Goal: Information Seeking & Learning: Learn about a topic

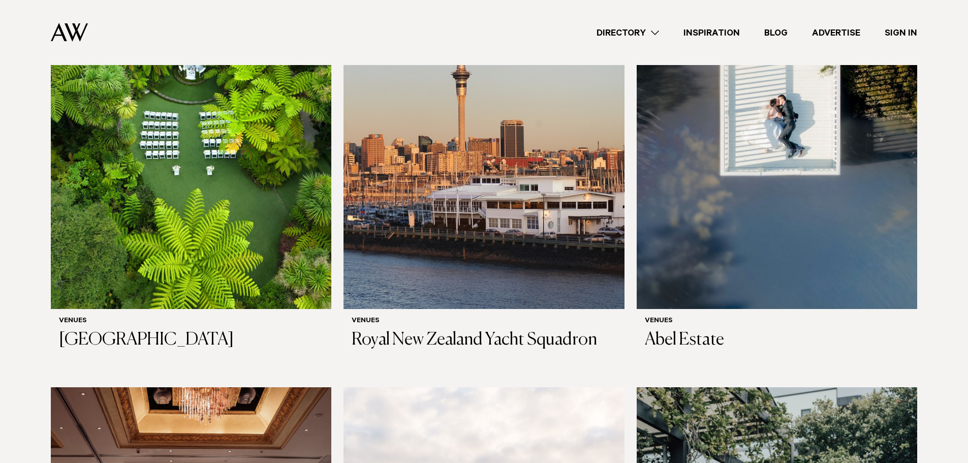
scroll to position [356, 0]
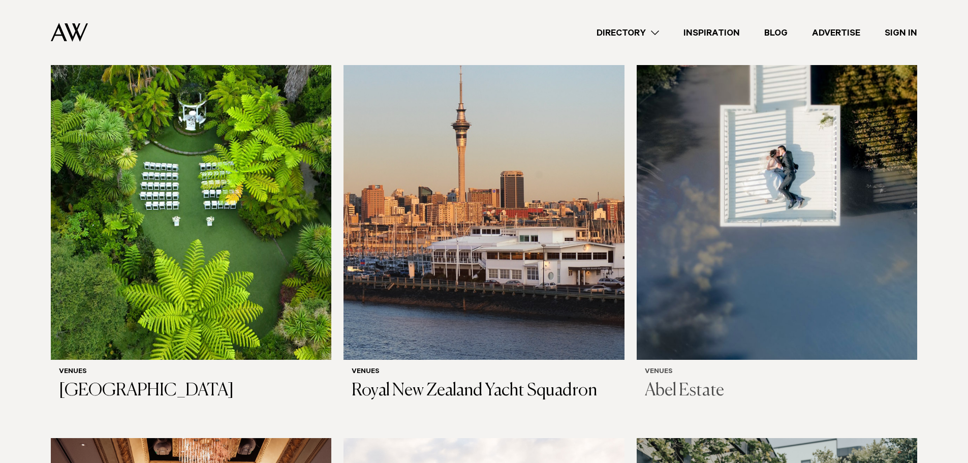
click at [682, 380] on h3 "Abel Estate" at bounding box center [777, 390] width 264 height 21
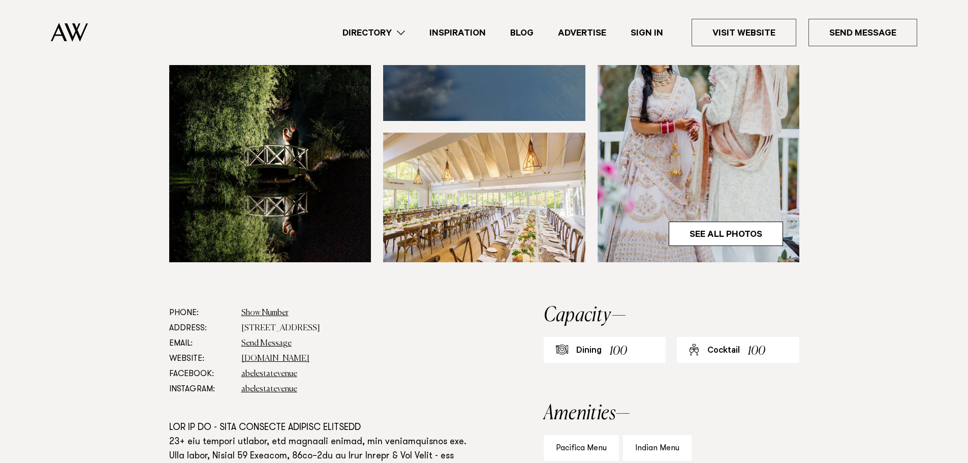
scroll to position [457, 0]
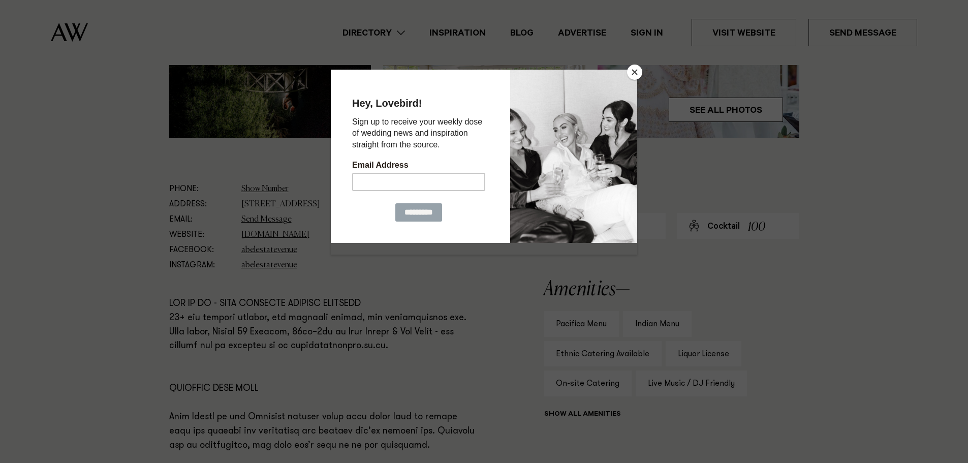
click at [634, 72] on button "Close" at bounding box center [634, 72] width 15 height 15
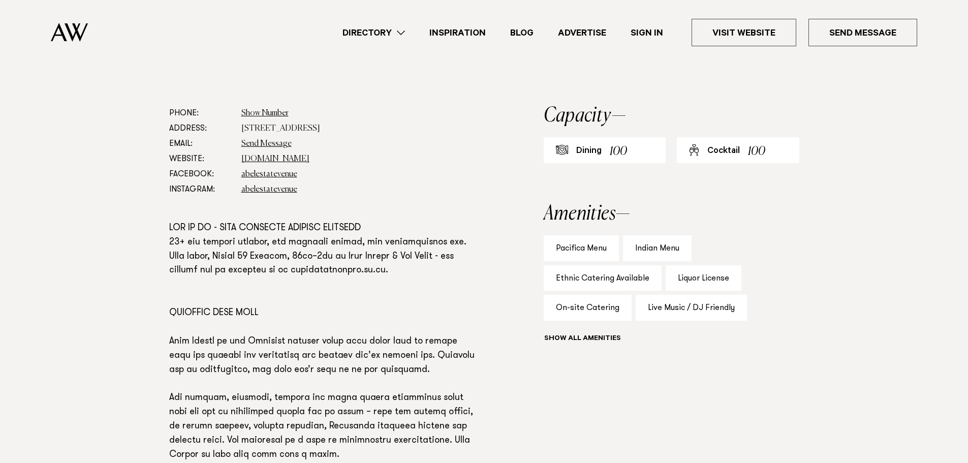
scroll to position [406, 0]
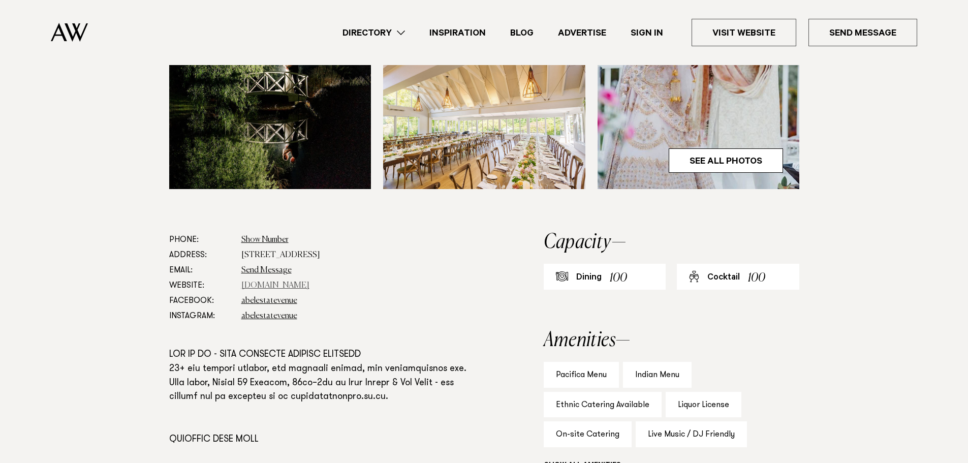
click at [266, 285] on link "[DOMAIN_NAME]" at bounding box center [275, 285] width 68 height 8
